Goal: Navigation & Orientation: Find specific page/section

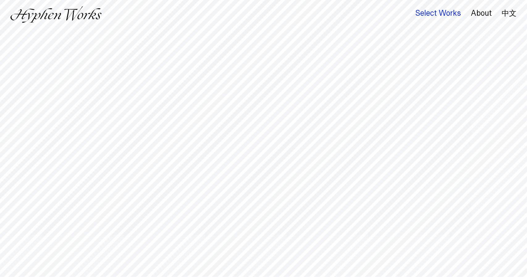
click at [449, 14] on div "Select Works" at bounding box center [438, 13] width 46 height 9
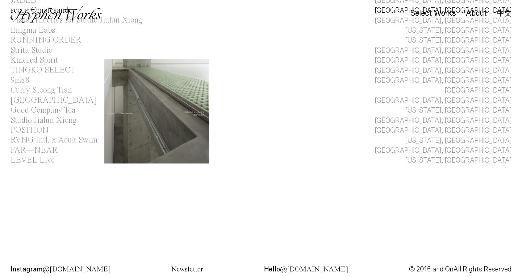
scroll to position [111, 0]
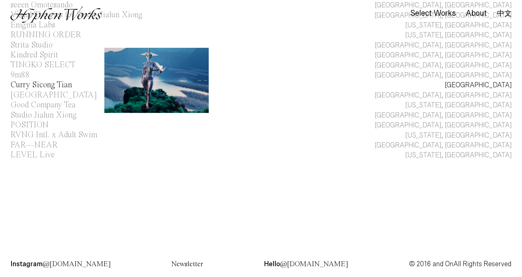
click at [31, 86] on div "Curry Sicong Tian" at bounding box center [40, 85] width 61 height 8
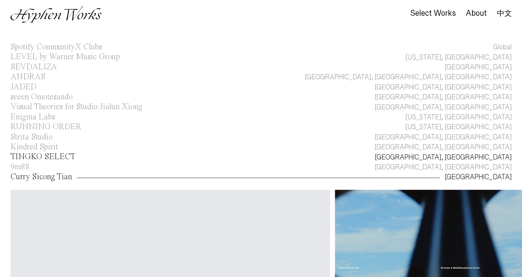
scroll to position [17, 0]
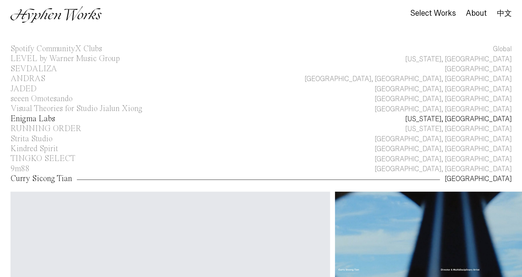
click at [26, 119] on div "Enigma Labs" at bounding box center [32, 119] width 44 height 8
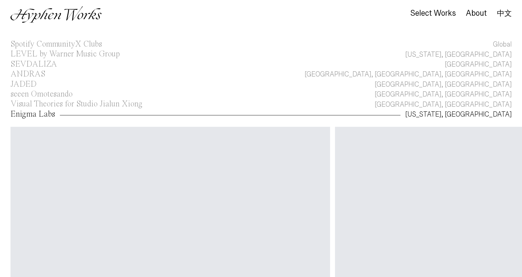
scroll to position [22, 0]
click at [43, 106] on div "Visual Theories for Studio Jialun Xiong" at bounding box center [76, 104] width 132 height 8
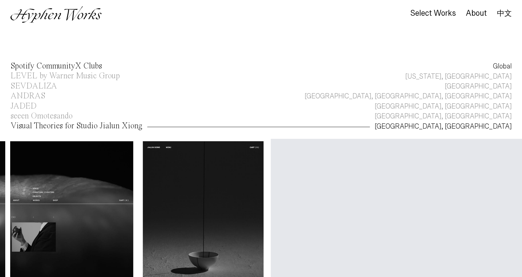
click at [80, 62] on div "Spotify CommunityX Clubs" at bounding box center [55, 66] width 91 height 8
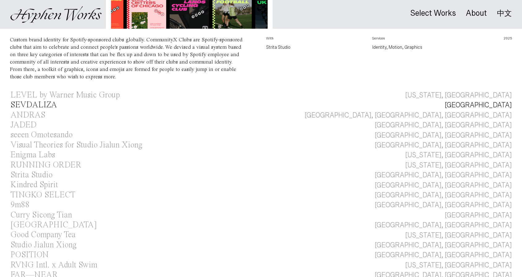
scroll to position [207, 0]
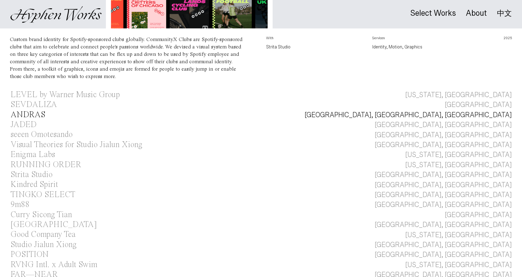
click at [40, 112] on div "ANDRAS" at bounding box center [27, 115] width 35 height 8
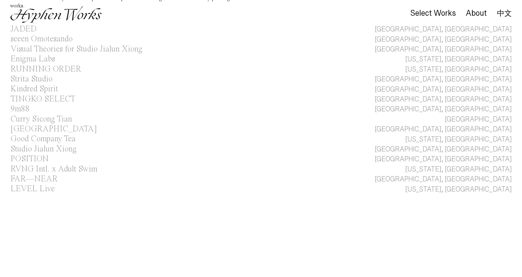
scroll to position [294, 0]
click at [39, 119] on div "Curry Sicong Tian" at bounding box center [40, 118] width 61 height 8
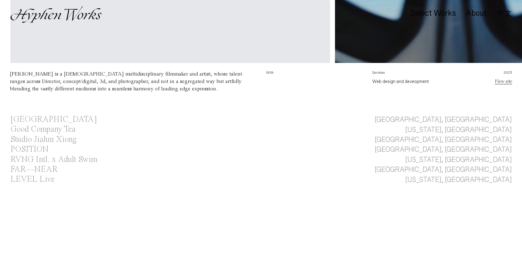
scroll to position [303, 0]
click at [38, 151] on div "POSITION" at bounding box center [29, 149] width 38 height 8
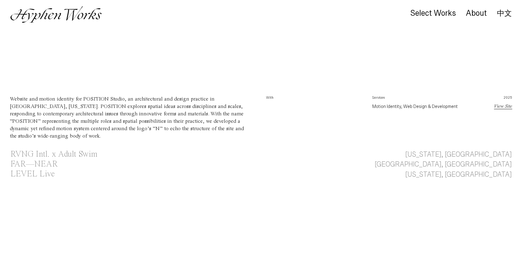
scroll to position [331, 0]
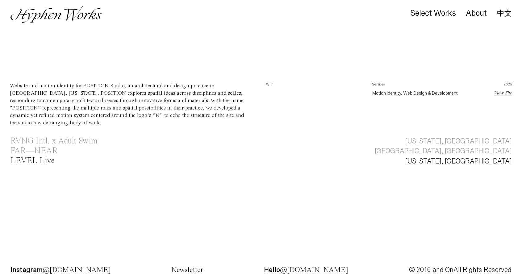
click at [36, 157] on div "LEVEL Live" at bounding box center [32, 161] width 44 height 8
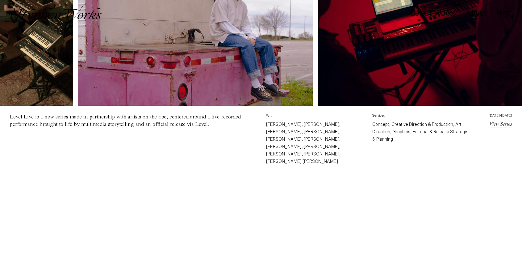
scroll to position [350, 0]
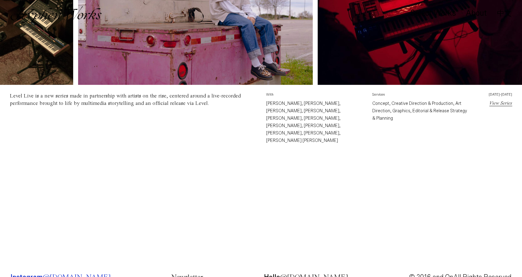
click at [26, 274] on p "Instagram @[DOMAIN_NAME]" at bounding box center [60, 277] width 100 height 6
